Goal: Task Accomplishment & Management: Manage account settings

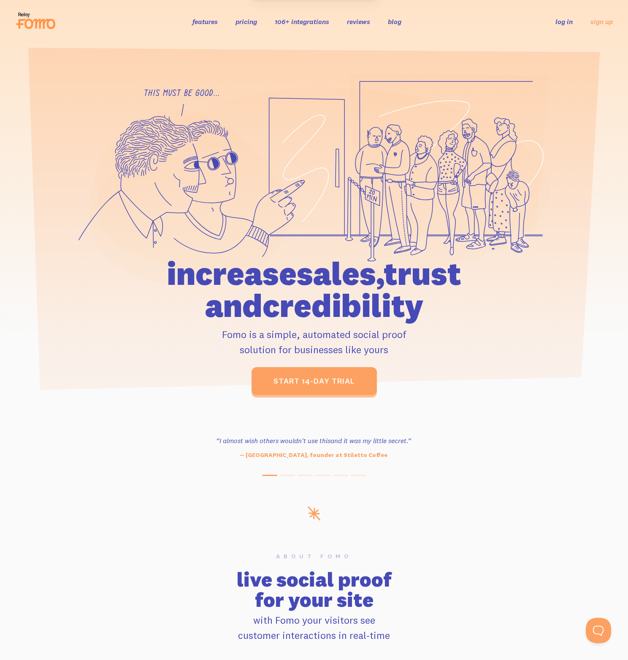
click at [218, 25] on link "features" at bounding box center [204, 21] width 25 height 8
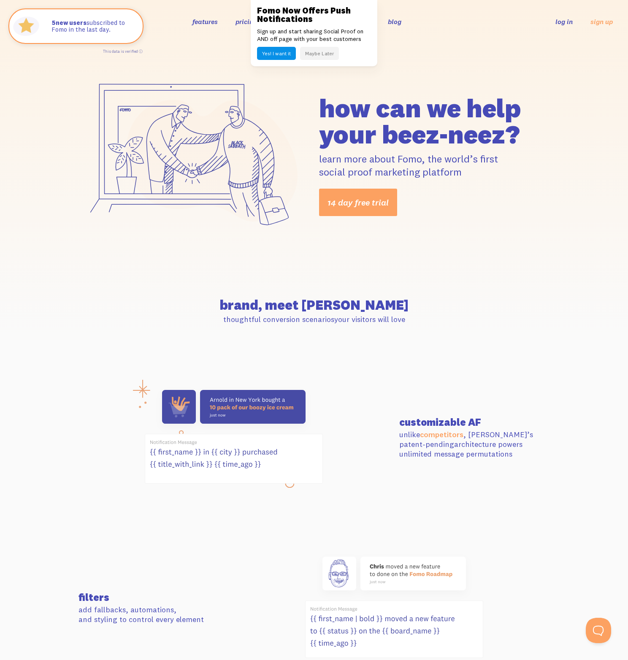
click at [562, 21] on link "log in" at bounding box center [563, 21] width 17 height 8
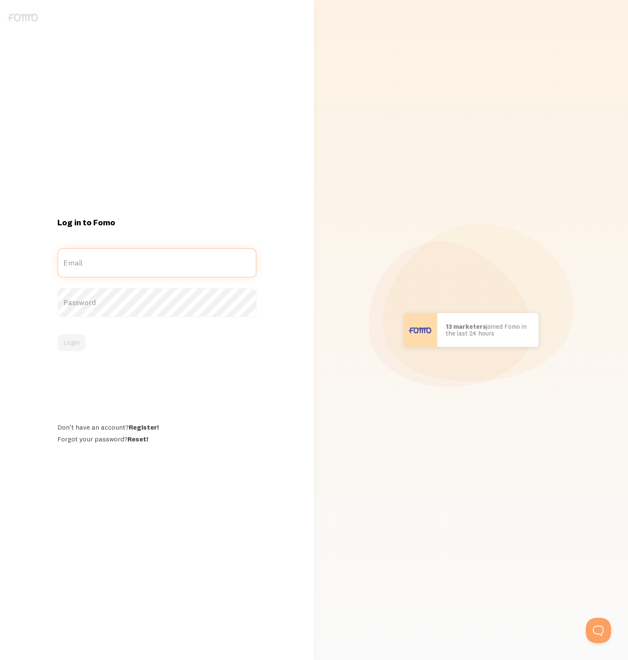
type input "[EMAIL_ADDRESS][DOMAIN_NAME]"
click at [137, 283] on form "Jack@foraged.com Email Password Login" at bounding box center [156, 299] width 199 height 103
click at [68, 343] on button "Login" at bounding box center [71, 342] width 28 height 17
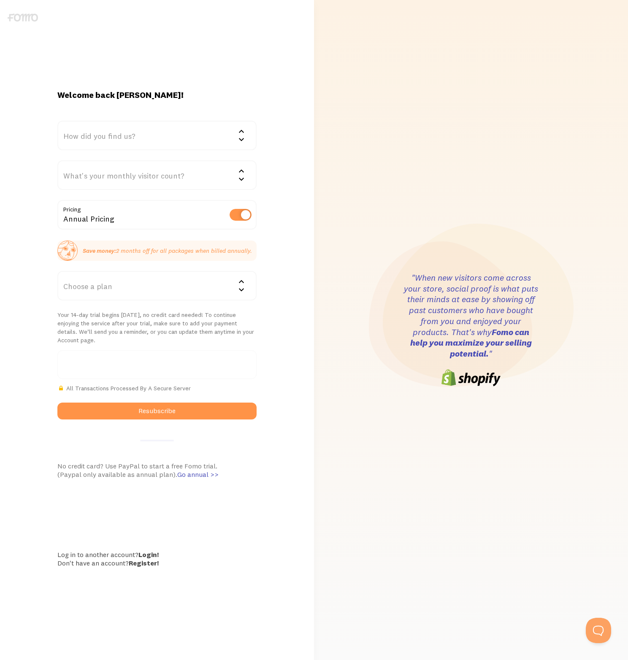
click at [34, 19] on img at bounding box center [23, 17] width 30 height 8
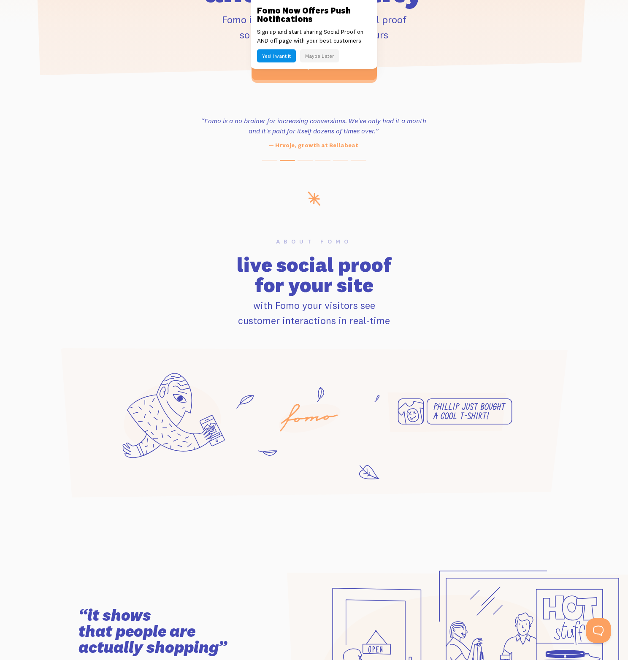
scroll to position [564, 0]
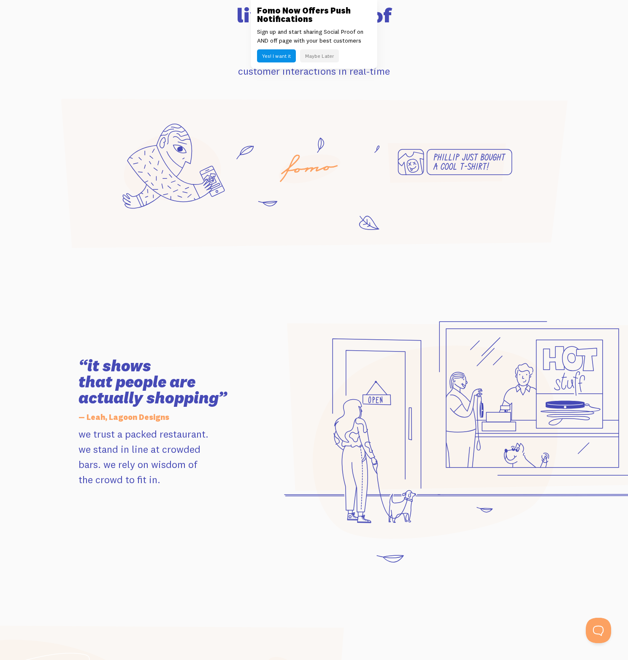
click at [565, 352] on icon at bounding box center [476, 406] width 378 height 167
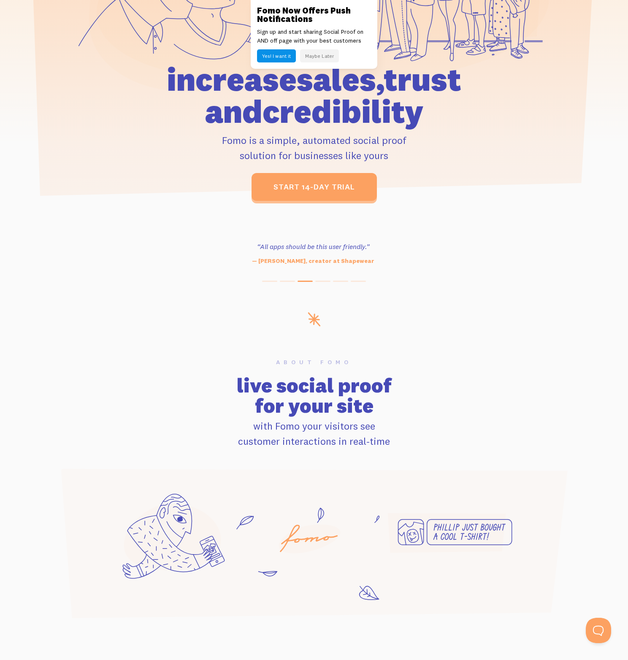
scroll to position [0, 0]
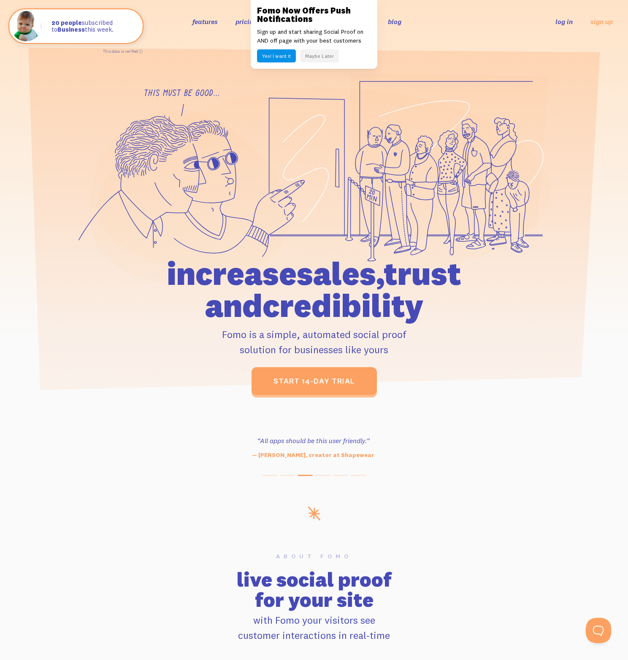
click at [332, 54] on button "Maybe Later" at bounding box center [319, 55] width 39 height 13
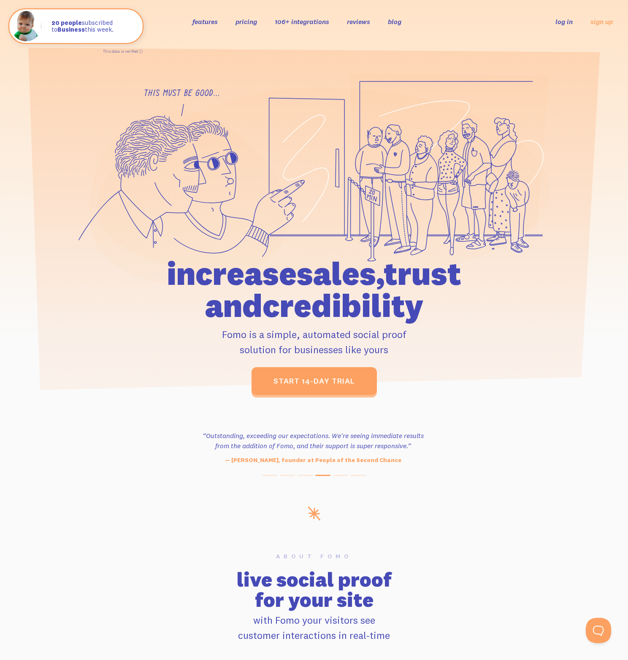
click at [316, 18] on link "106+ integrations" at bounding box center [302, 21] width 54 height 8
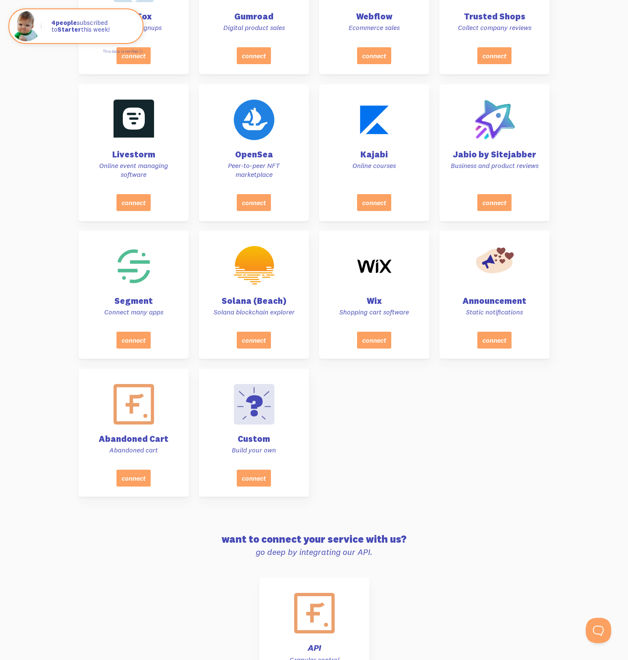
scroll to position [3798, 0]
